Goal: Task Accomplishment & Management: Complete application form

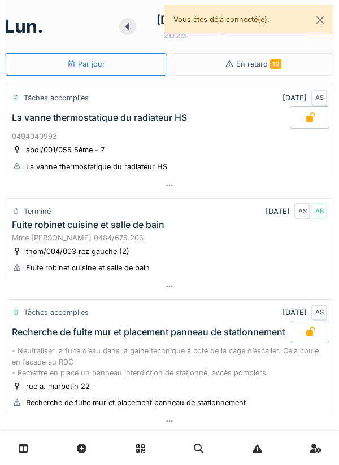
scroll to position [659, 0]
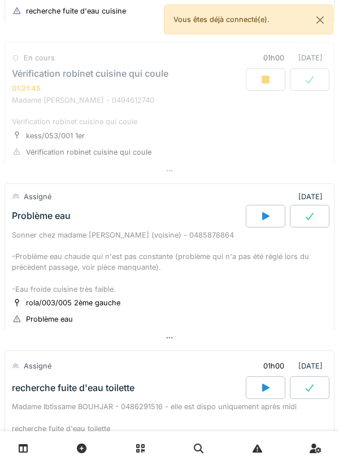
click at [185, 170] on div at bounding box center [170, 171] width 330 height 16
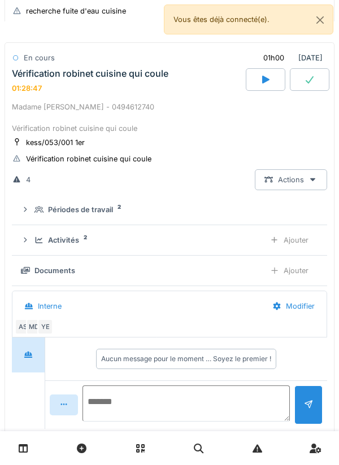
click at [252, 399] on textarea at bounding box center [185, 403] width 207 height 36
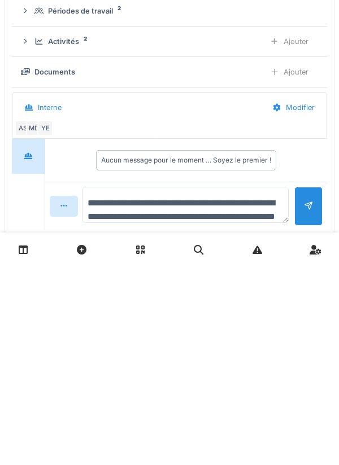
scroll to position [13, 0]
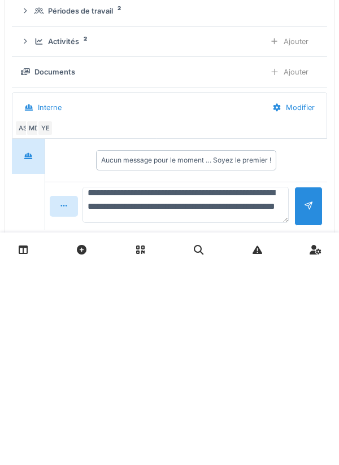
type textarea "**********"
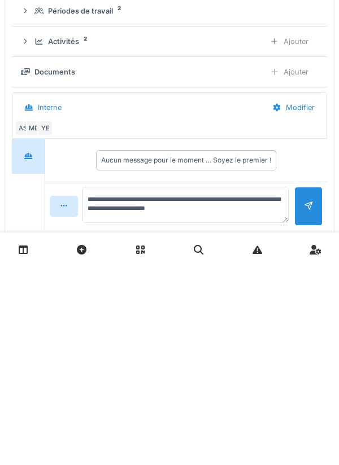
click at [305, 410] on div at bounding box center [308, 405] width 9 height 11
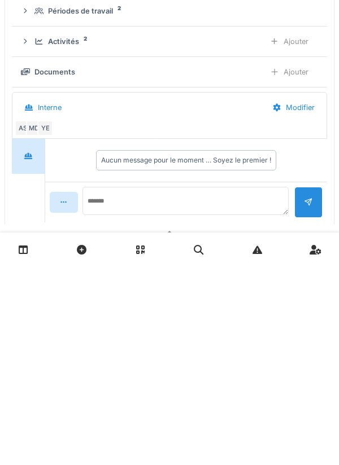
scroll to position [0, 0]
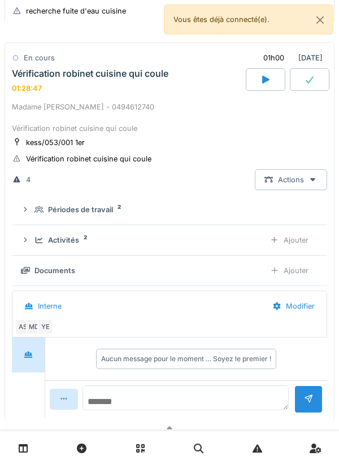
click at [227, 401] on textarea at bounding box center [185, 397] width 206 height 25
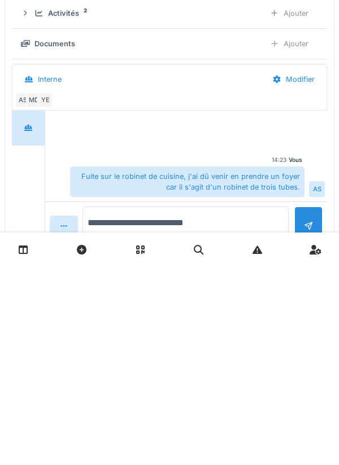
scroll to position [695, 0]
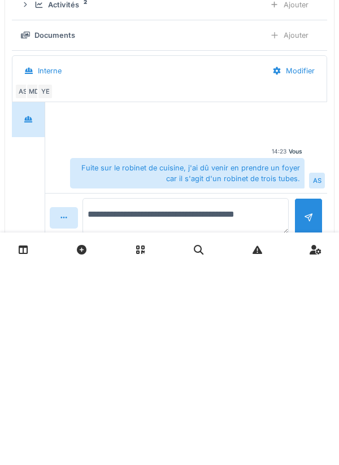
click at [224, 418] on textarea "**********" at bounding box center [185, 415] width 206 height 36
type textarea "**********"
click at [300, 418] on div at bounding box center [308, 416] width 28 height 39
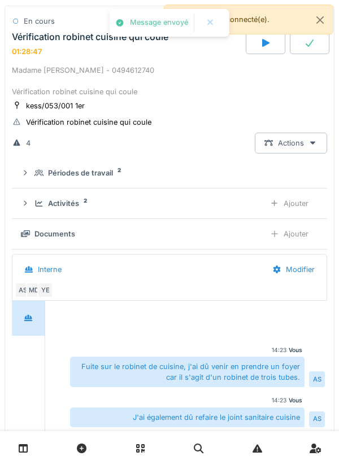
click at [286, 236] on div "Ajouter" at bounding box center [289, 233] width 58 height 21
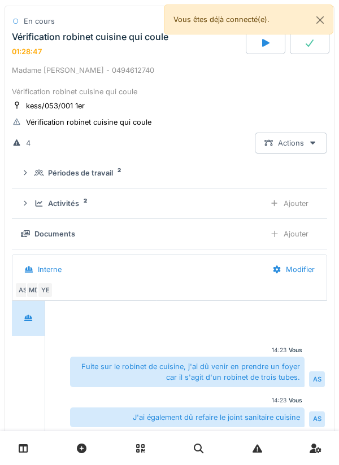
click at [301, 214] on div "Ajouter" at bounding box center [289, 203] width 58 height 21
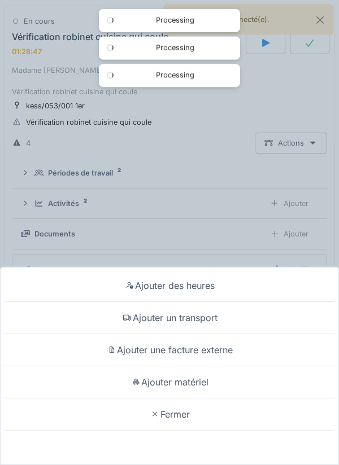
click at [209, 380] on div "Ajouter matériel" at bounding box center [169, 382] width 333 height 32
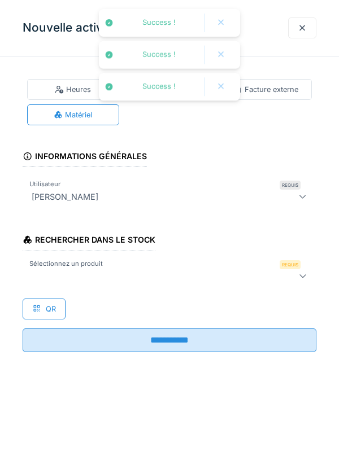
click at [215, 274] on div at bounding box center [150, 276] width 247 height 14
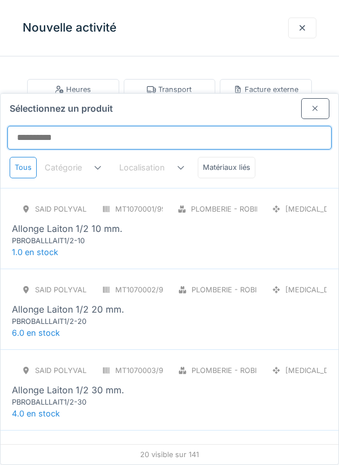
click at [277, 126] on input "Sélectionnez un produit" at bounding box center [169, 138] width 324 height 24
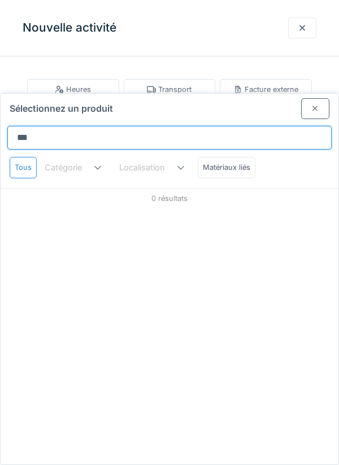
type input "****"
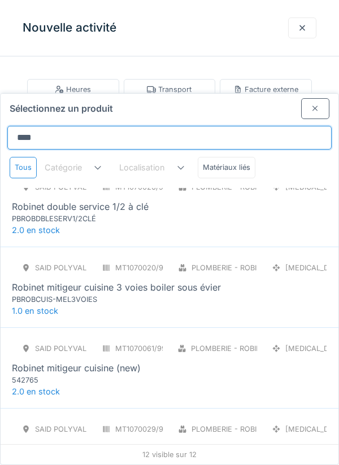
scroll to position [283, 0]
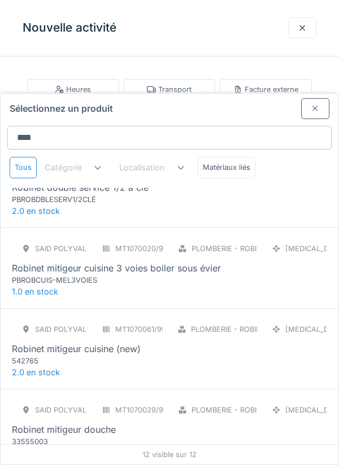
click at [237, 238] on div "SAID polyvalent RE MT1070020/999/012 Plomberie - Robinetterie [MEDICAL_DATA] Ro…" at bounding box center [169, 261] width 315 height 47
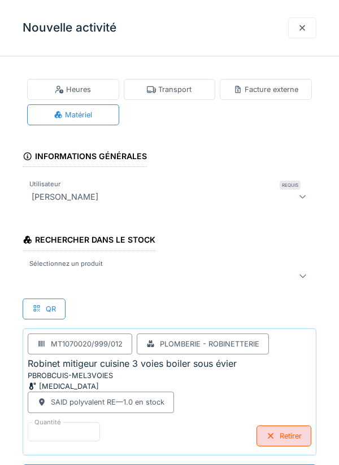
click at [230, 277] on div at bounding box center [150, 276] width 247 height 14
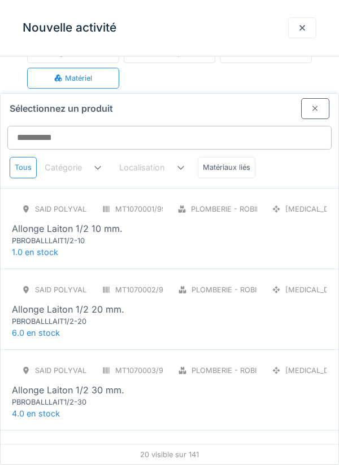
scroll to position [43, 0]
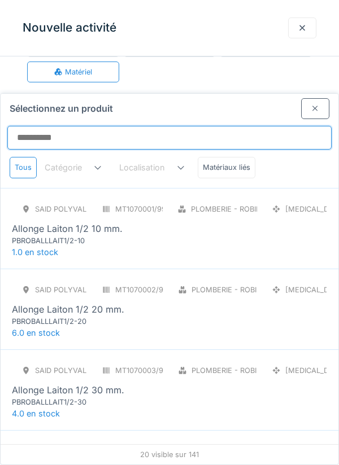
click at [274, 126] on input "Sélectionnez un produit" at bounding box center [169, 138] width 324 height 24
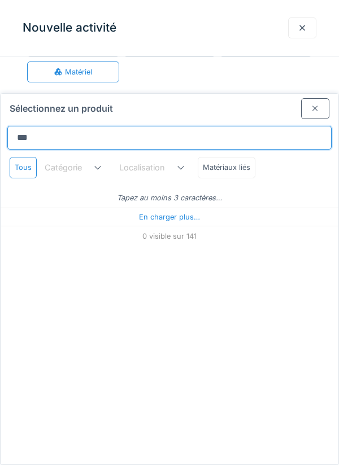
type input "****"
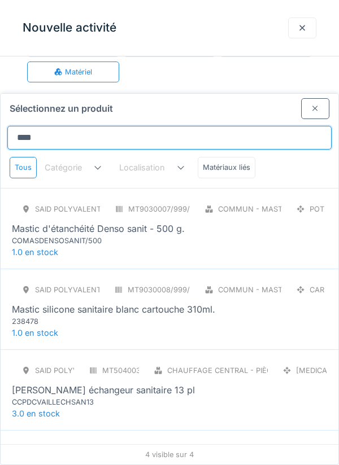
scroll to position [23, 0]
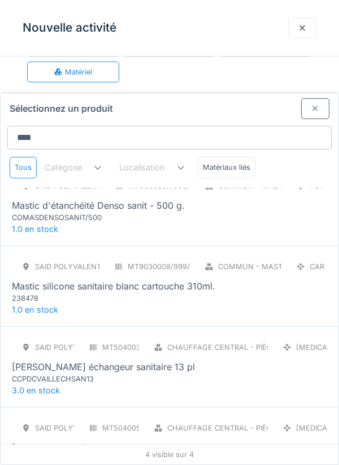
click at [178, 279] on div "Mastic silicone sanitaire blanc cartouche 310ml." at bounding box center [113, 286] width 203 height 14
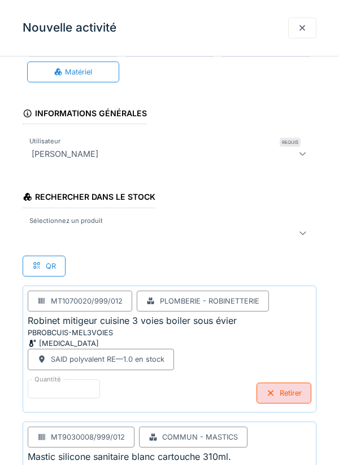
scroll to position [137, 0]
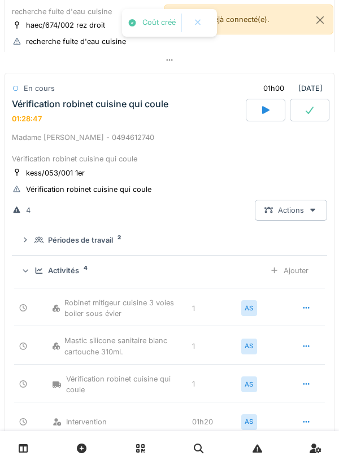
scroll to position [566, 0]
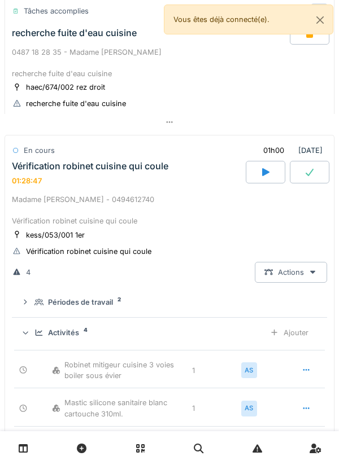
click at [302, 169] on div at bounding box center [309, 172] width 40 height 23
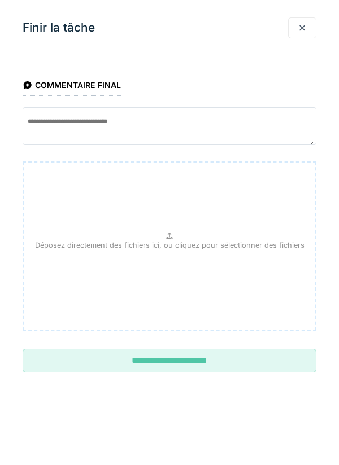
click at [202, 379] on fieldset "**********" at bounding box center [169, 223] width 293 height 316
click at [204, 366] on input "**********" at bounding box center [169, 361] width 293 height 24
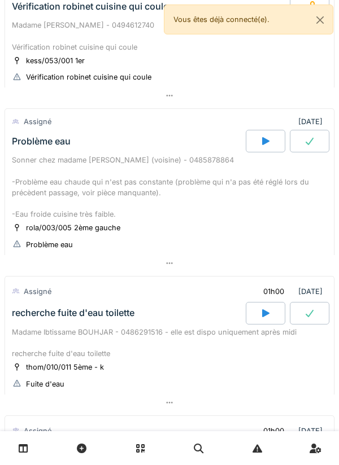
scroll to position [734, 0]
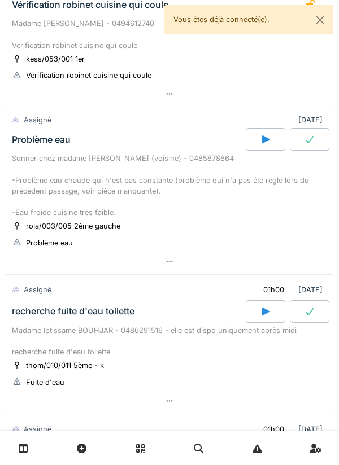
click at [81, 260] on div at bounding box center [170, 261] width 330 height 16
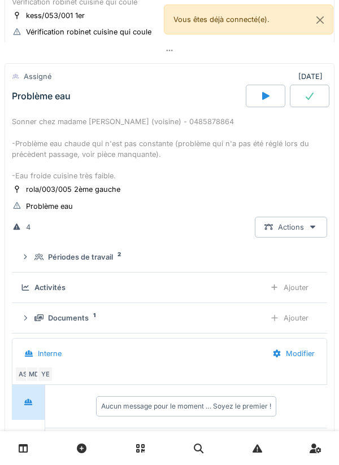
scroll to position [799, 0]
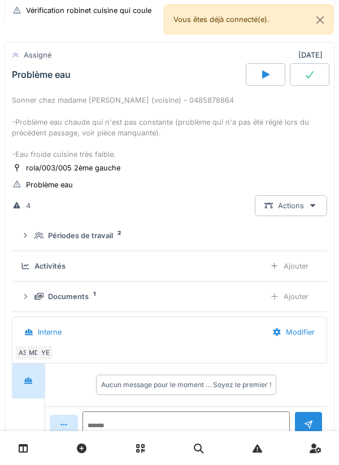
click at [53, 302] on div "Documents" at bounding box center [68, 296] width 41 height 11
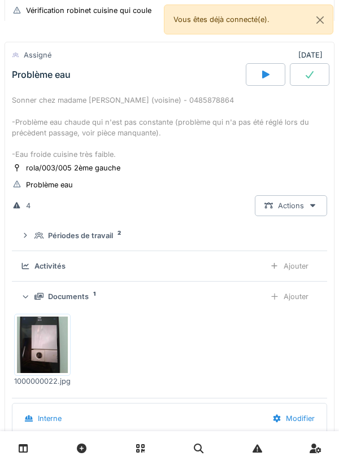
click at [37, 336] on img at bounding box center [42, 345] width 51 height 56
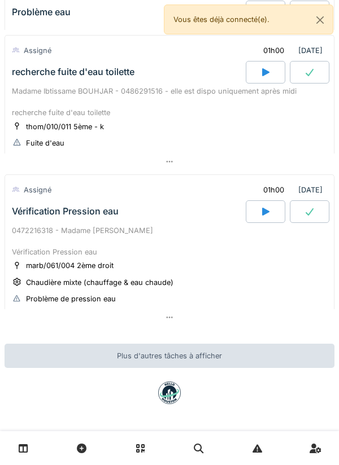
scroll to position [1323, 0]
click at [33, 220] on div "Vérification Pression eau" at bounding box center [128, 211] width 236 height 23
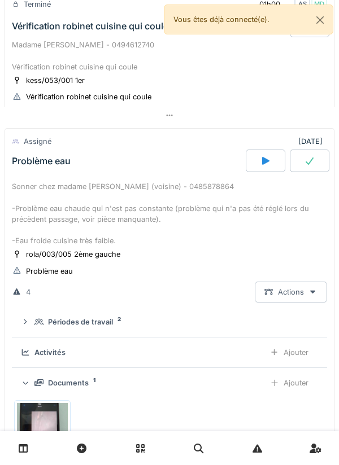
scroll to position [718, 0]
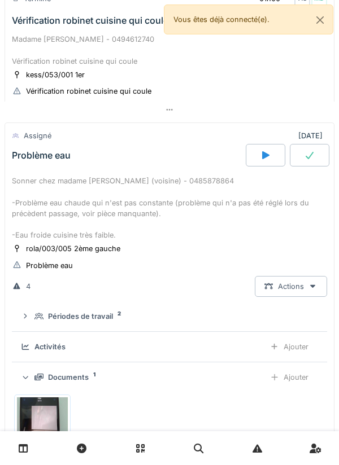
click at [253, 166] on div at bounding box center [265, 155] width 40 height 23
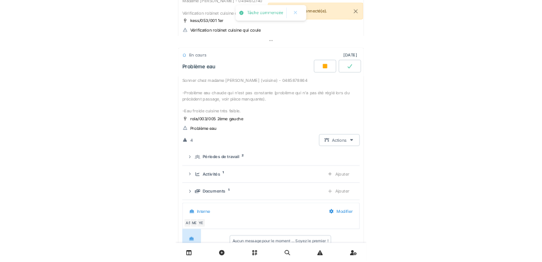
scroll to position [799, 0]
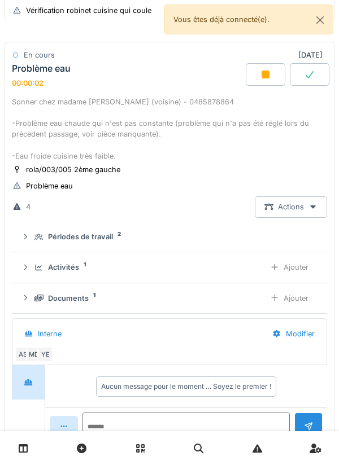
click at [200, 271] on div "Activités 1" at bounding box center [144, 267] width 221 height 11
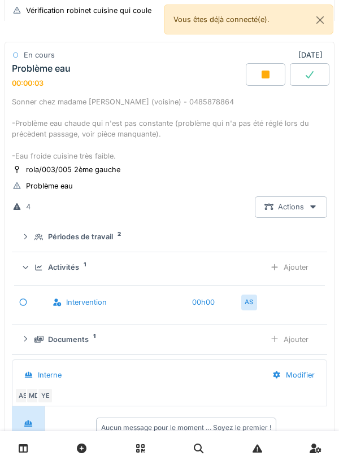
click at [299, 278] on div "Ajouter" at bounding box center [289, 267] width 58 height 21
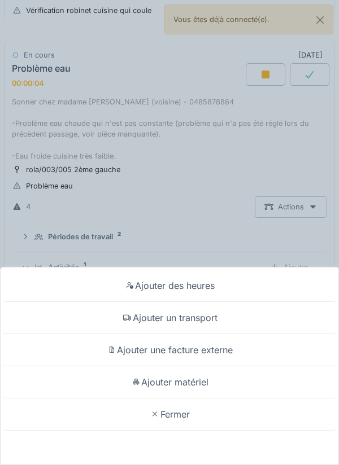
click at [207, 314] on div "Ajouter un transport" at bounding box center [169, 318] width 333 height 32
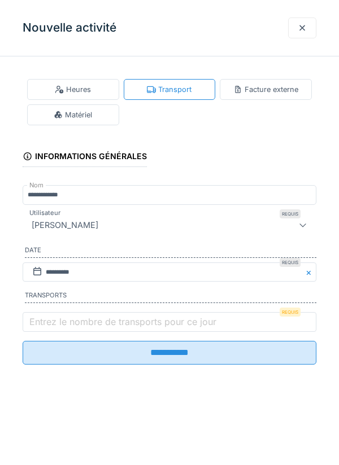
click at [152, 328] on label "Entrez le nombre de transports pour ce jour" at bounding box center [122, 322] width 191 height 14
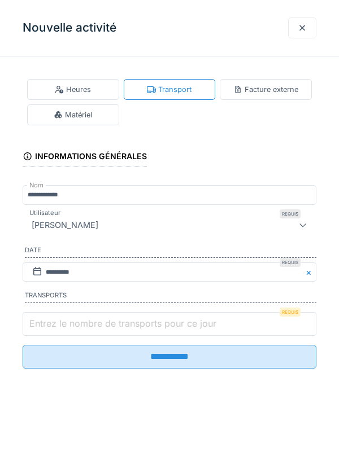
click at [152, 331] on input "Entrez le nombre de transports pour ce jour" at bounding box center [169, 324] width 293 height 24
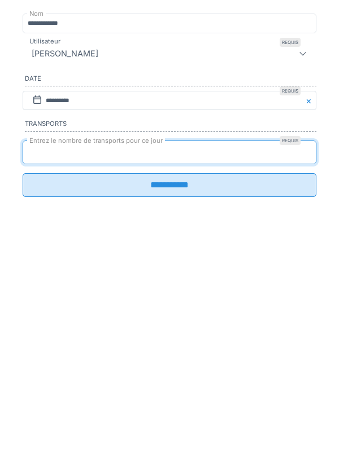
type input "*"
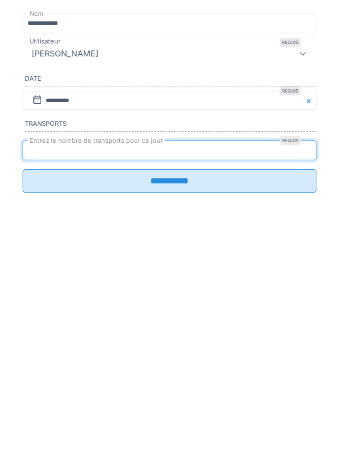
click at [164, 365] on input "**********" at bounding box center [169, 353] width 293 height 24
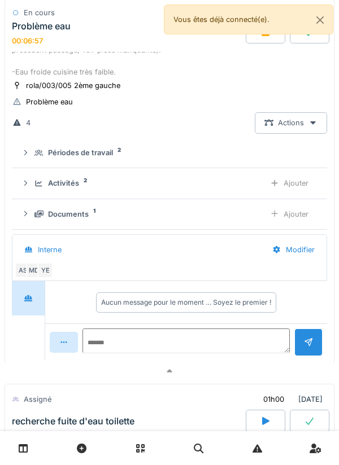
scroll to position [841, 0]
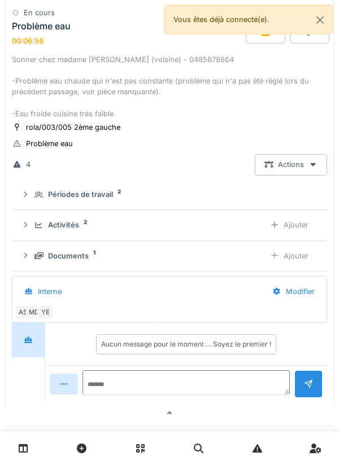
click at [200, 257] on div "Documents 1" at bounding box center [144, 256] width 221 height 11
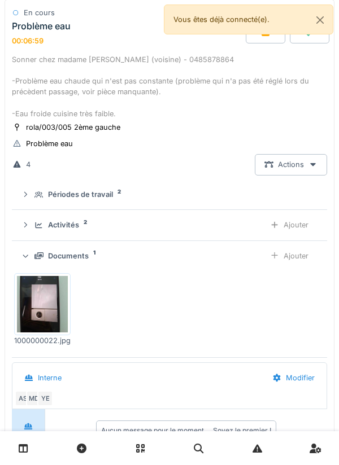
click at [53, 314] on img at bounding box center [42, 304] width 51 height 56
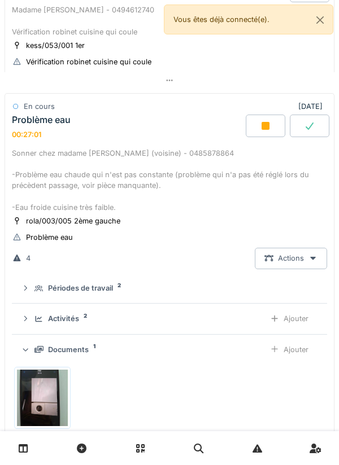
scroll to position [746, 0]
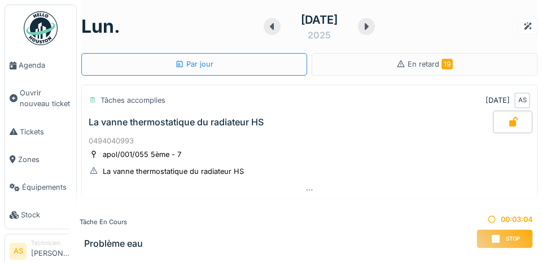
click at [492, 16] on div "[DATE]" at bounding box center [309, 26] width 456 height 35
click at [486, 43] on div "[DATE]" at bounding box center [309, 26] width 456 height 35
click at [512, 58] on div "En retard 19" at bounding box center [425, 64] width 226 height 23
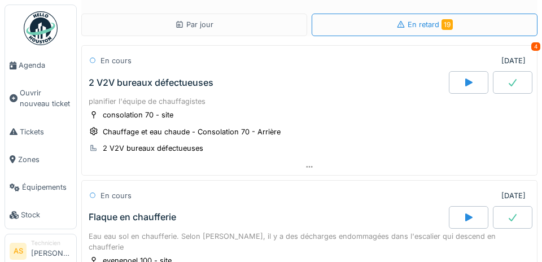
click at [497, 20] on div "En retard 19" at bounding box center [425, 25] width 226 height 23
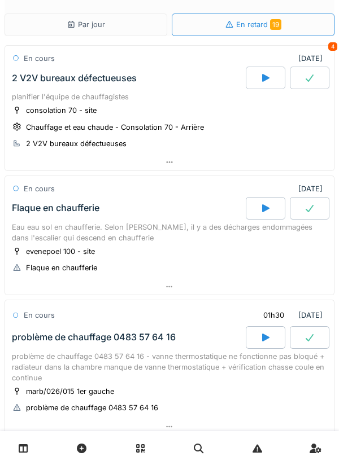
click at [116, 28] on div "Par jour" at bounding box center [86, 25] width 163 height 23
